Goal: Check status: Check status

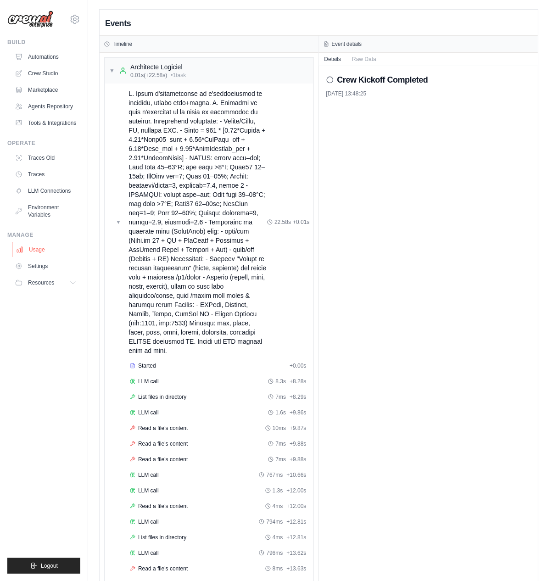
click at [44, 246] on link "Usage" at bounding box center [46, 249] width 69 height 15
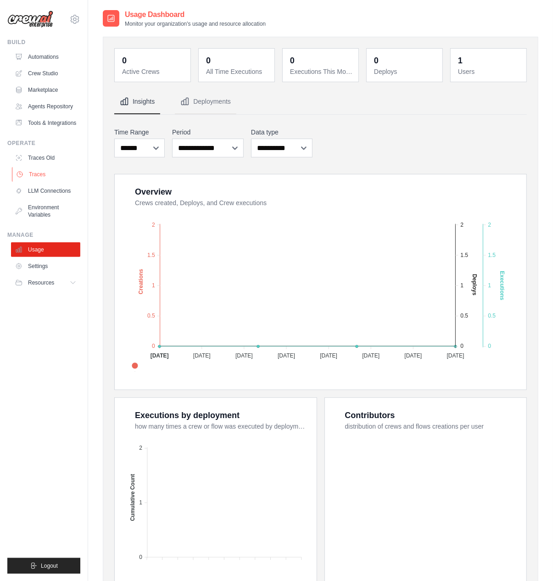
click at [42, 167] on link "Traces" at bounding box center [46, 174] width 69 height 15
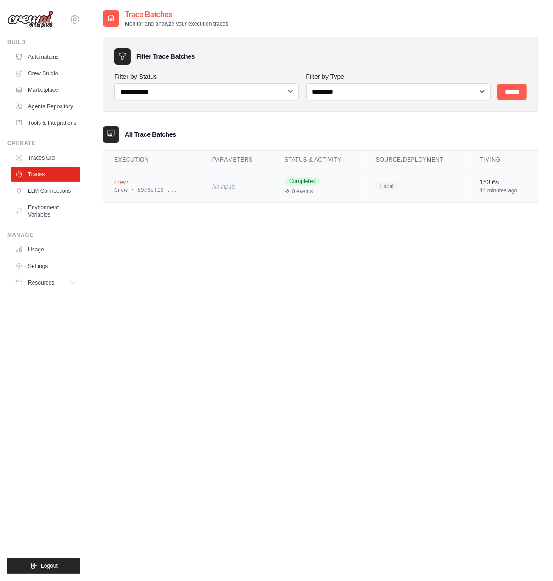
click at [201, 182] on td "No inputs" at bounding box center [237, 185] width 72 height 33
